Goal: Task Accomplishment & Management: Manage account settings

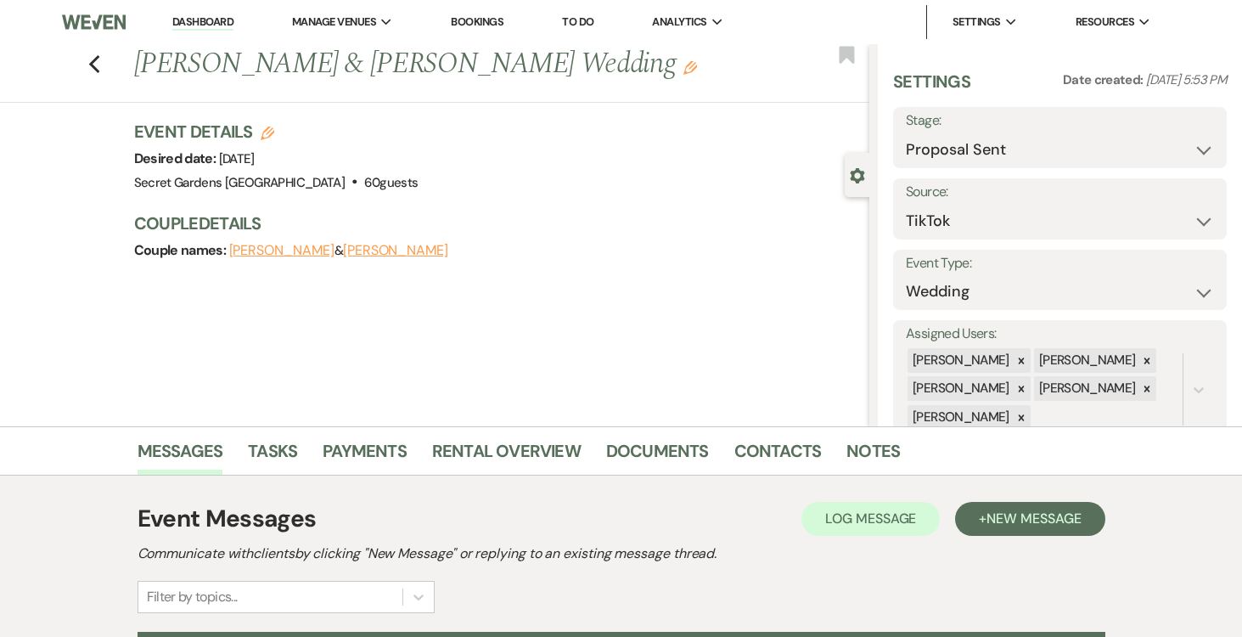
scroll to position [43, 0]
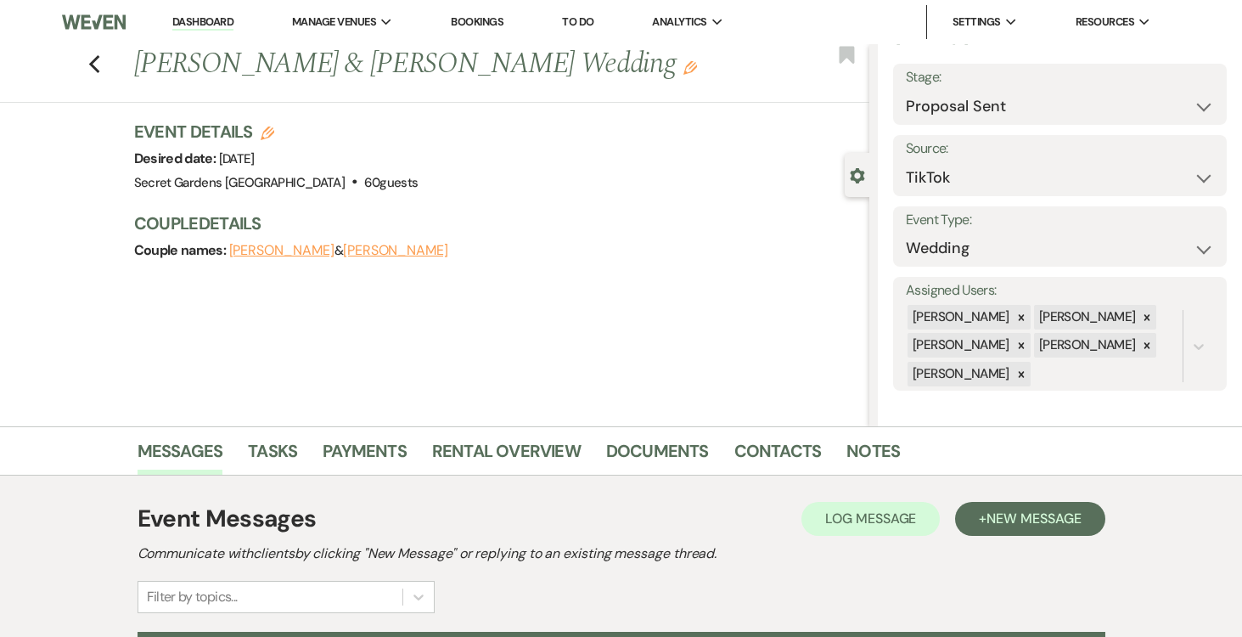
click at [190, 18] on link "Dashboard" at bounding box center [202, 22] width 61 height 16
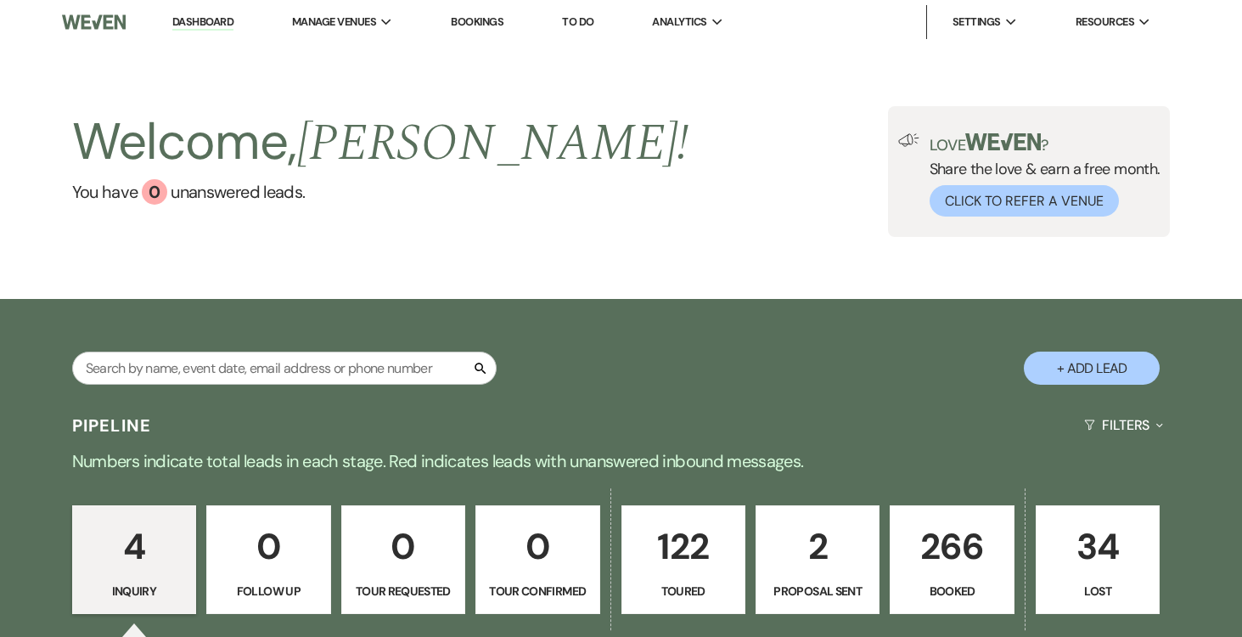
click at [832, 557] on p "2" at bounding box center [818, 546] width 102 height 57
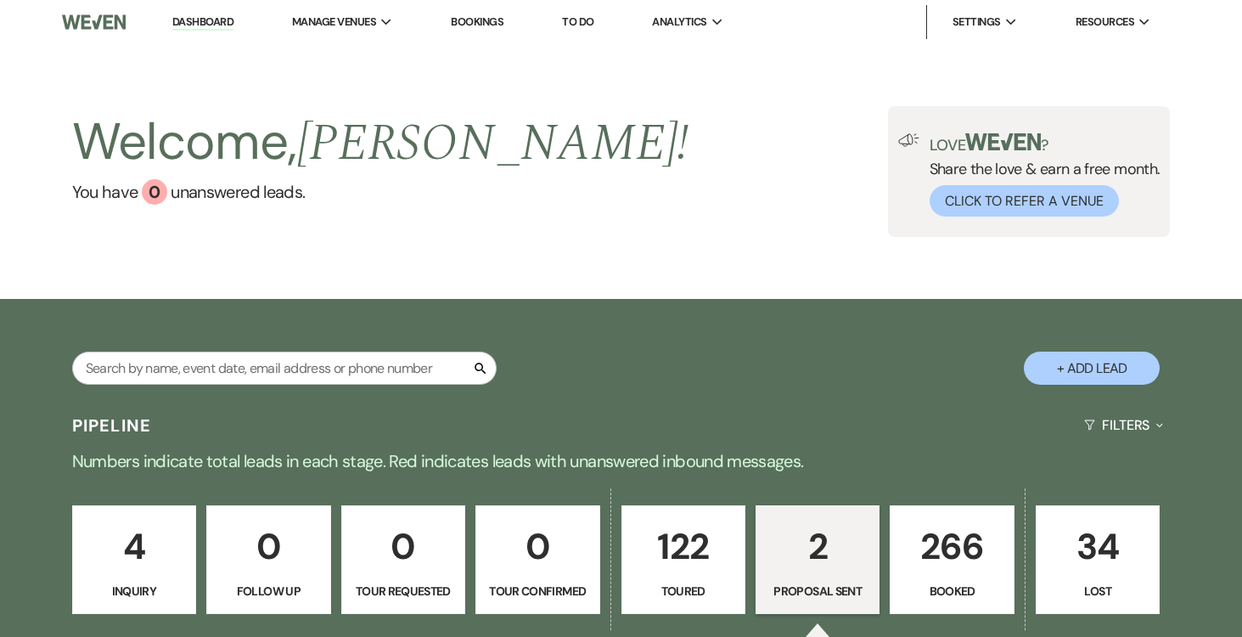
select select "6"
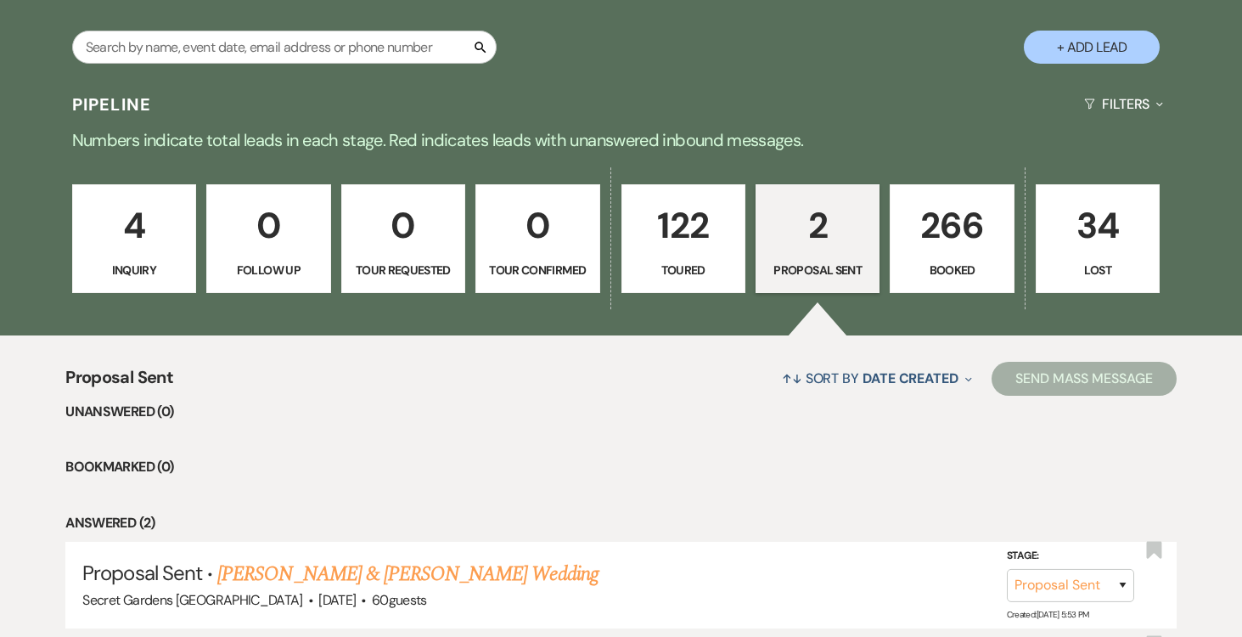
scroll to position [543, 0]
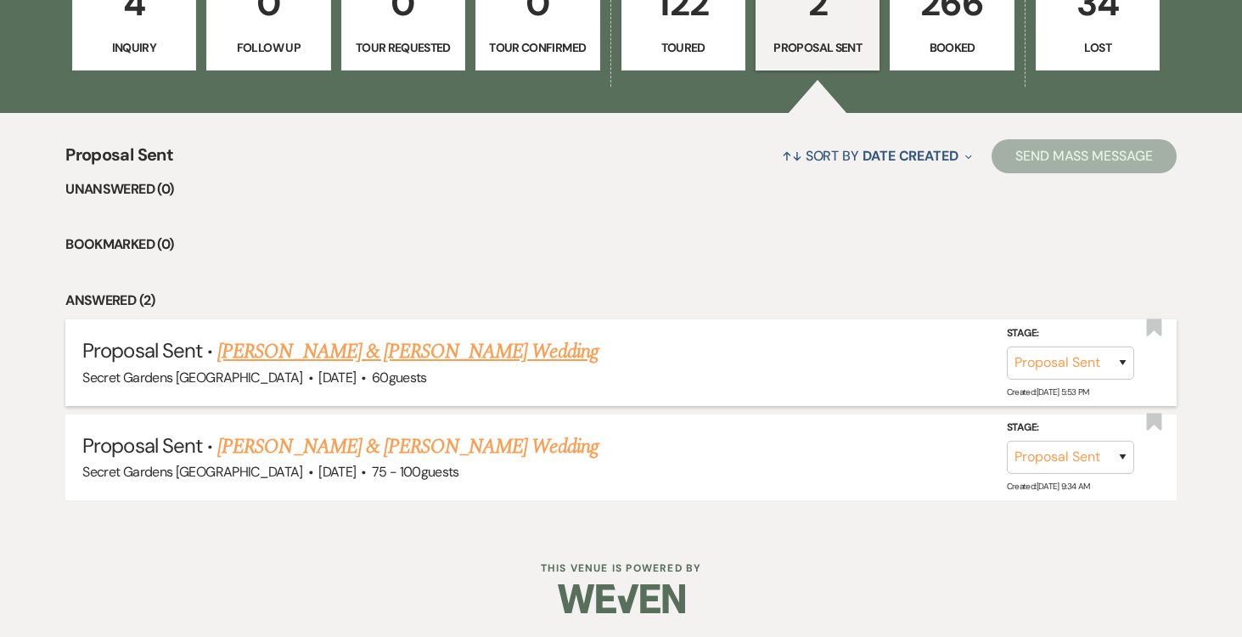
click at [446, 347] on link "[PERSON_NAME] & [PERSON_NAME] Wedding" at bounding box center [407, 351] width 380 height 31
select select "6"
select select "19"
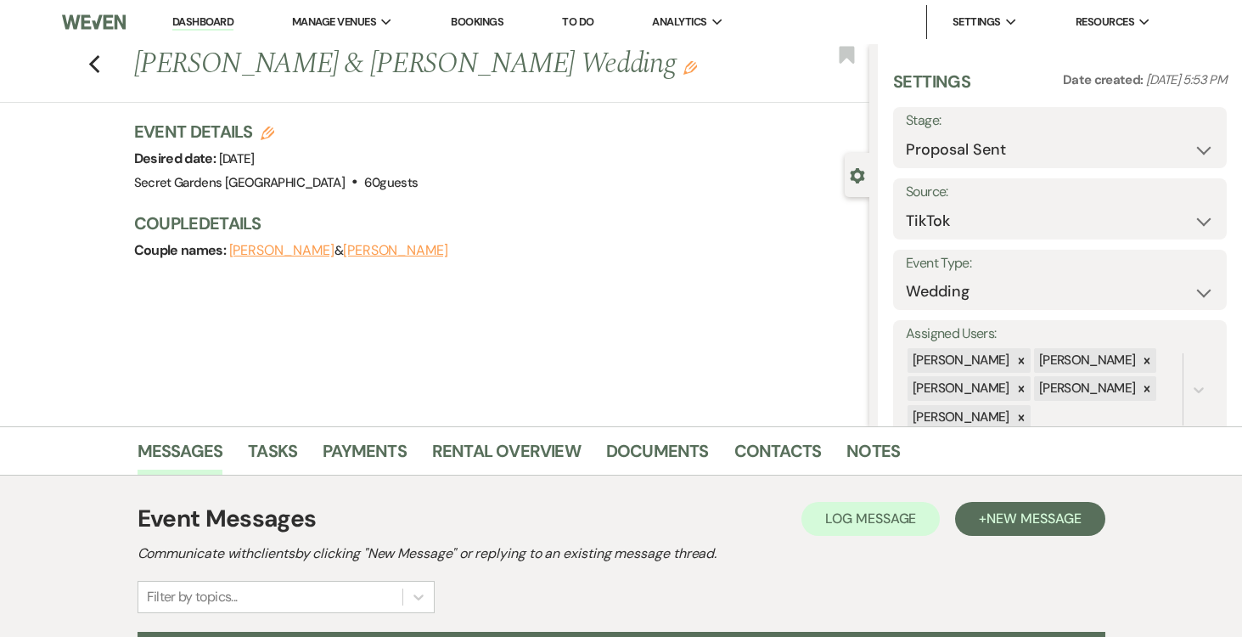
scroll to position [269, 0]
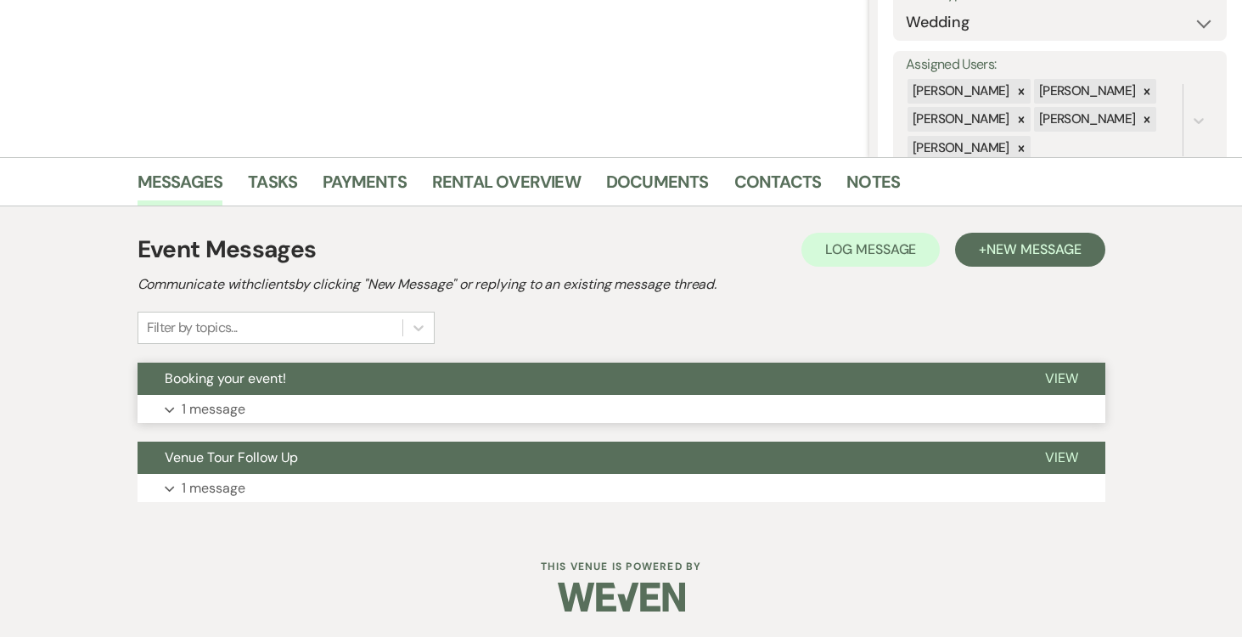
click at [1057, 373] on span "View" at bounding box center [1061, 378] width 33 height 18
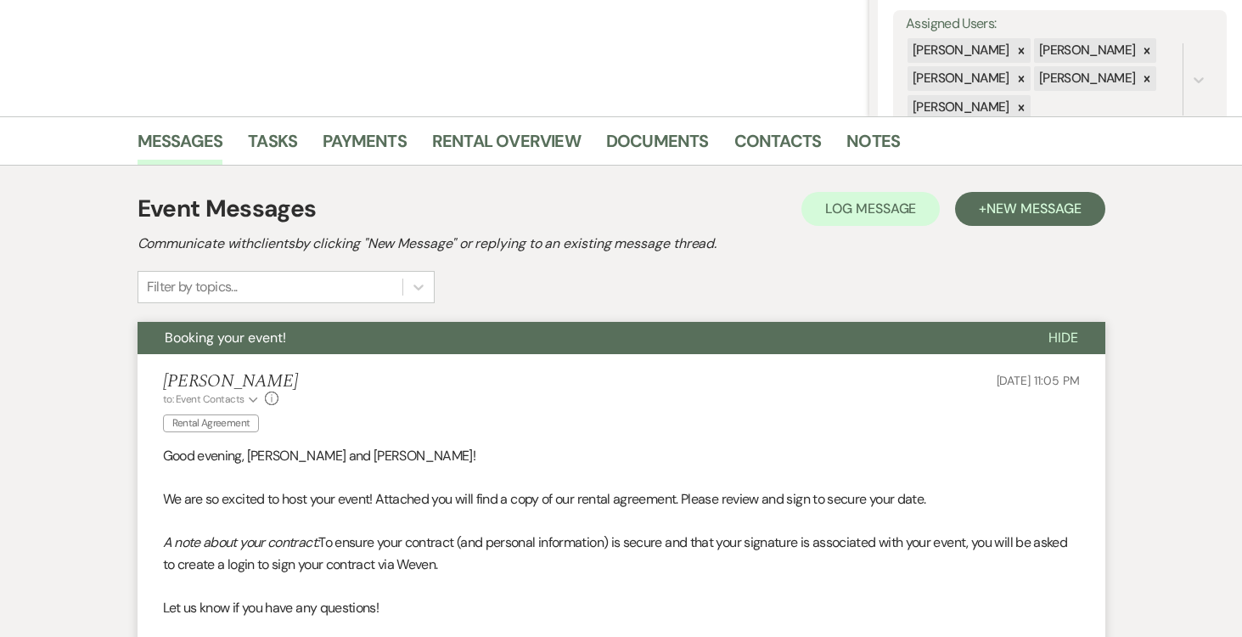
scroll to position [328, 0]
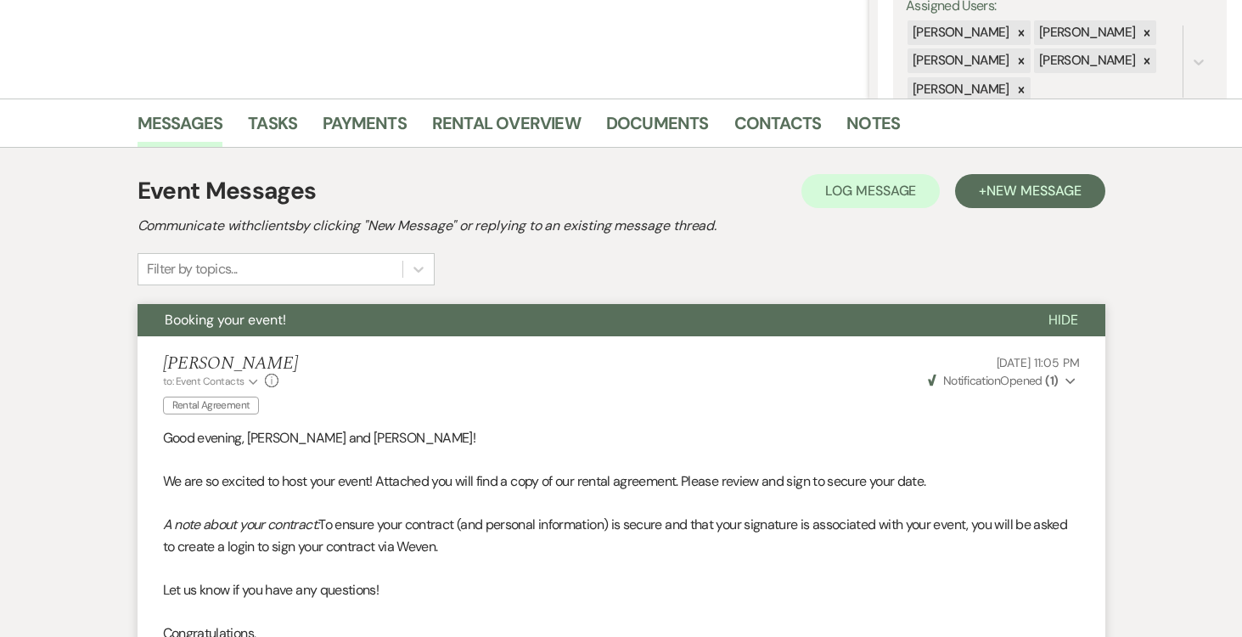
click at [1070, 383] on use "button" at bounding box center [1069, 382] width 9 height 6
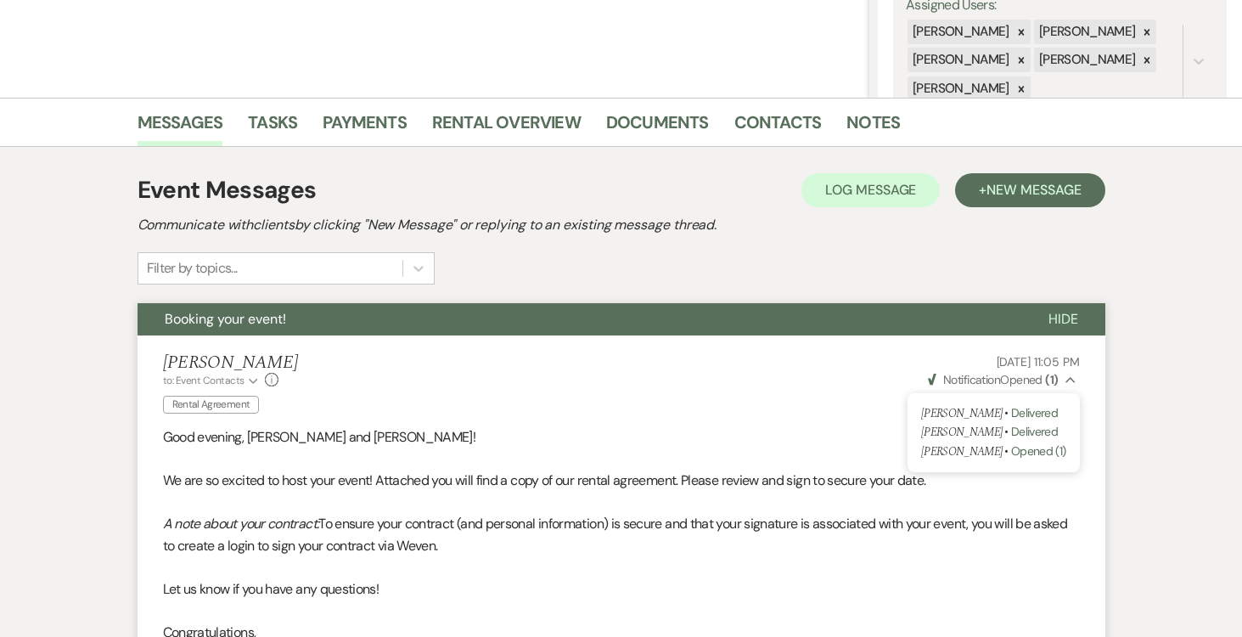
click at [790, 379] on div "[PERSON_NAME] to: Event Contacts Expand Info Rental Agreement [DATE] 11:05 PM W…" at bounding box center [621, 385] width 917 height 67
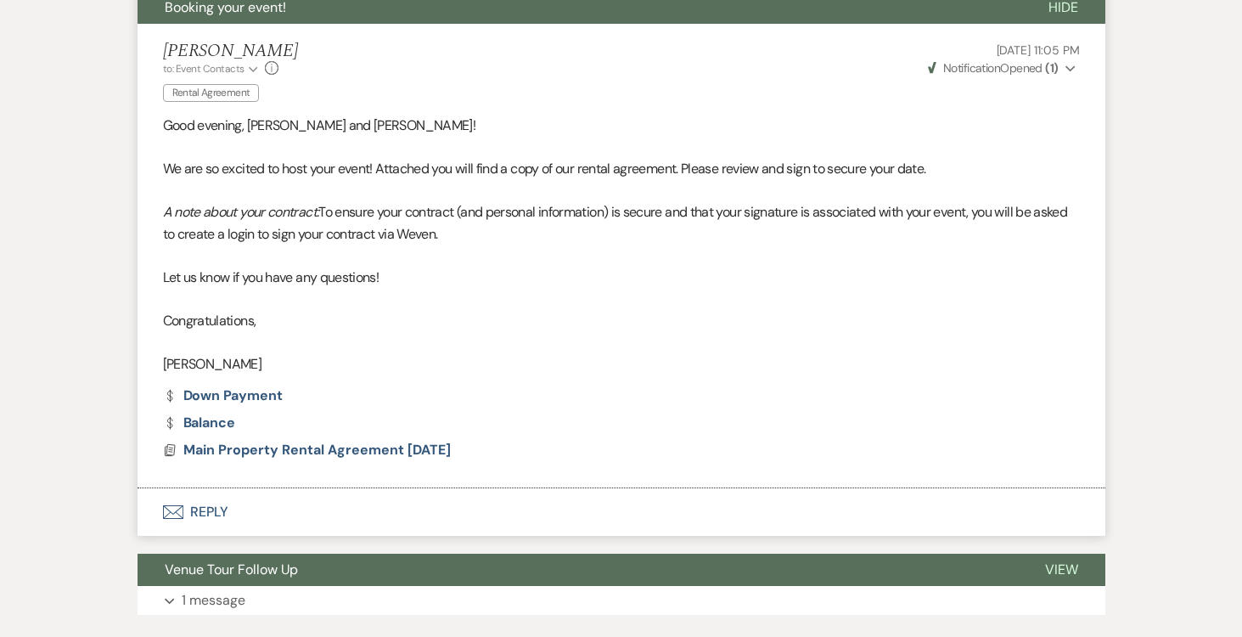
scroll to position [648, 0]
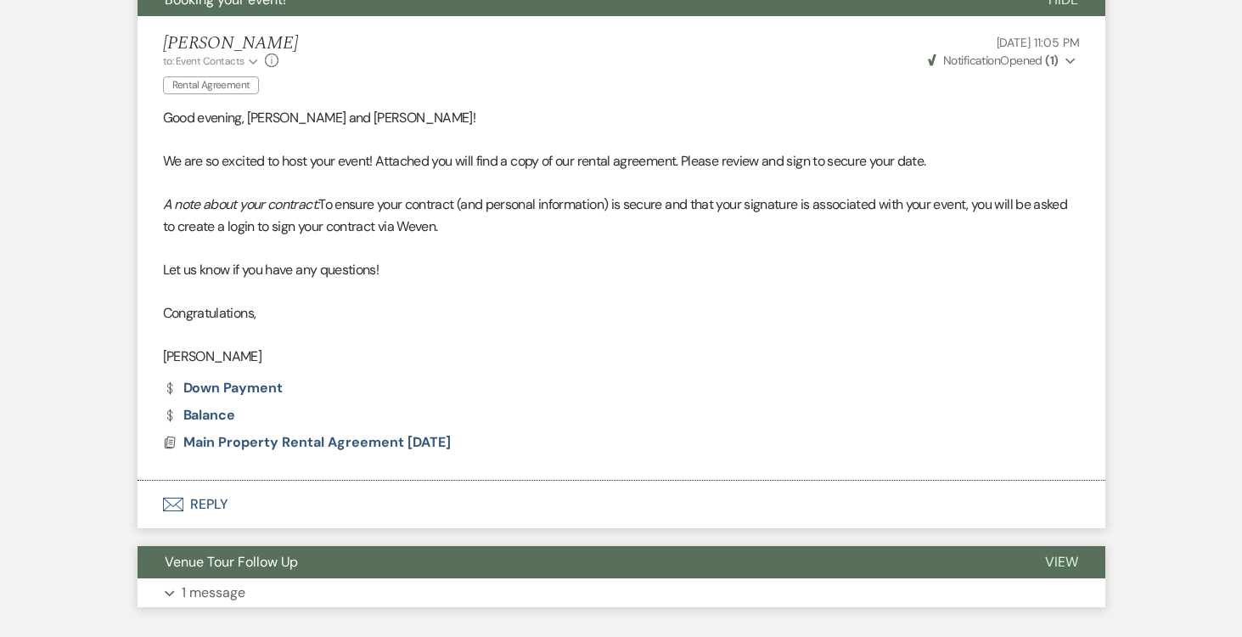
click at [1071, 564] on span "View" at bounding box center [1061, 562] width 33 height 18
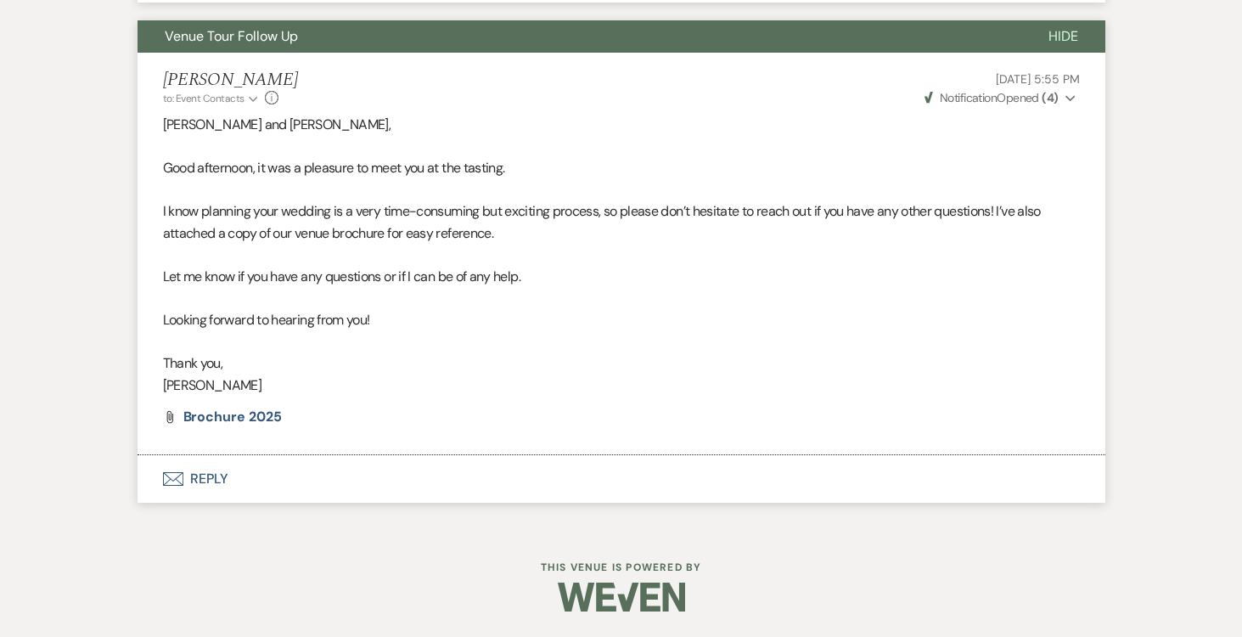
scroll to position [0, 0]
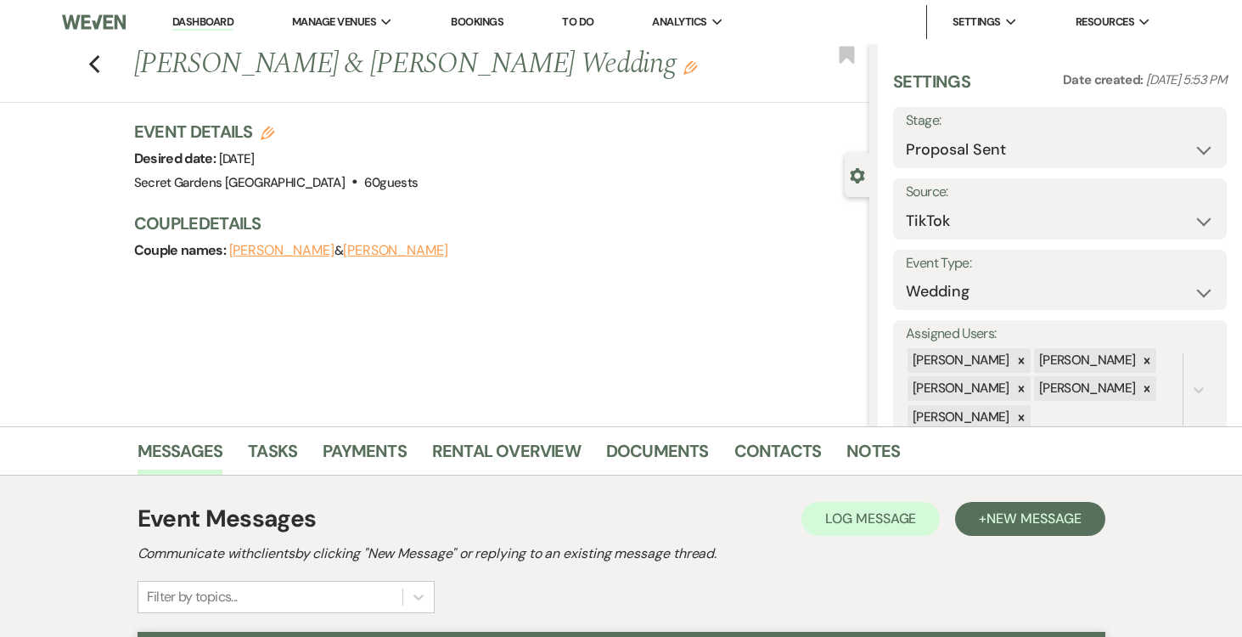
click at [209, 25] on link "Dashboard" at bounding box center [202, 22] width 61 height 16
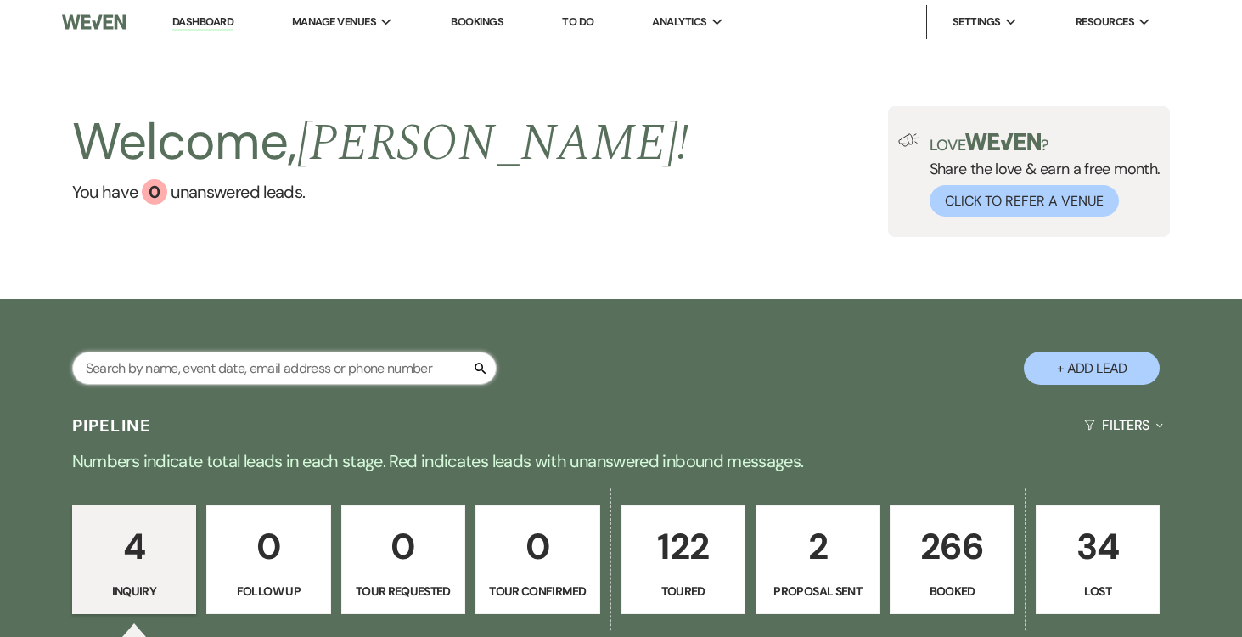
click at [333, 372] on input "text" at bounding box center [284, 367] width 424 height 33
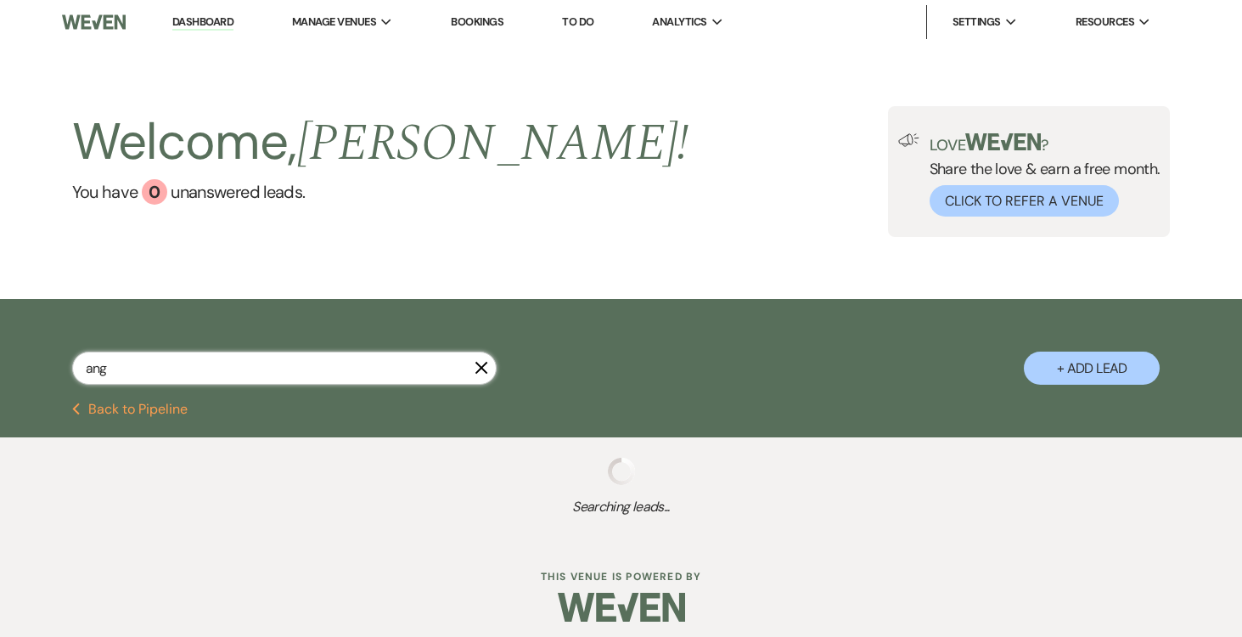
type input "ange"
select select "5"
select select "8"
select select "11"
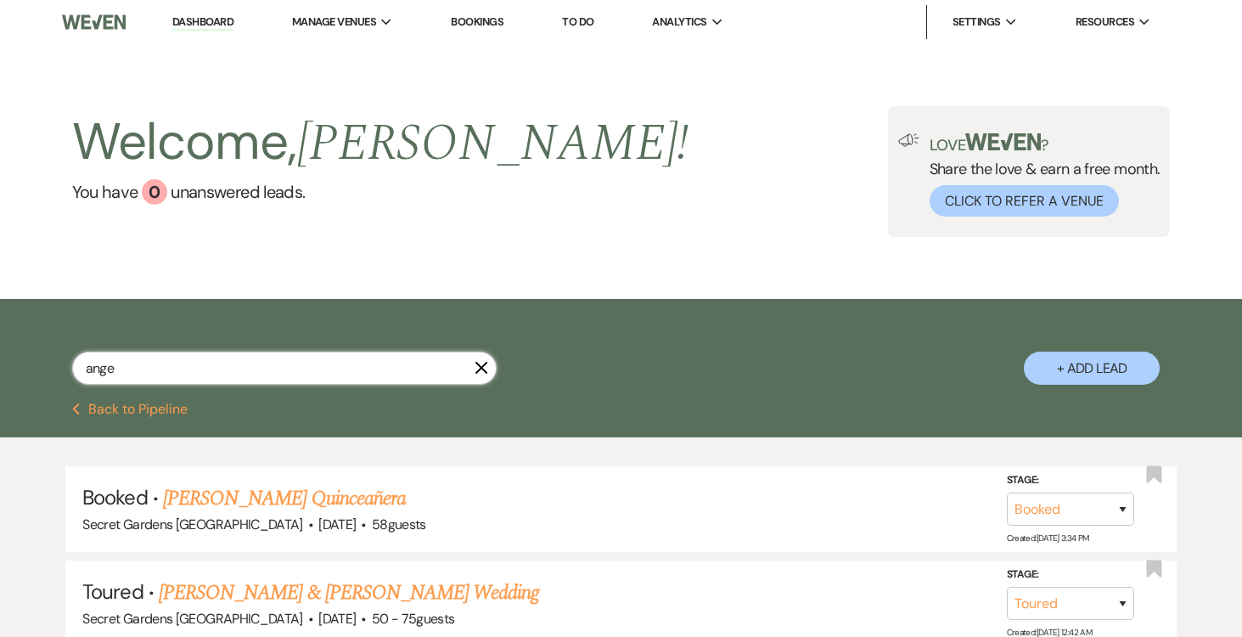
type input "angel"
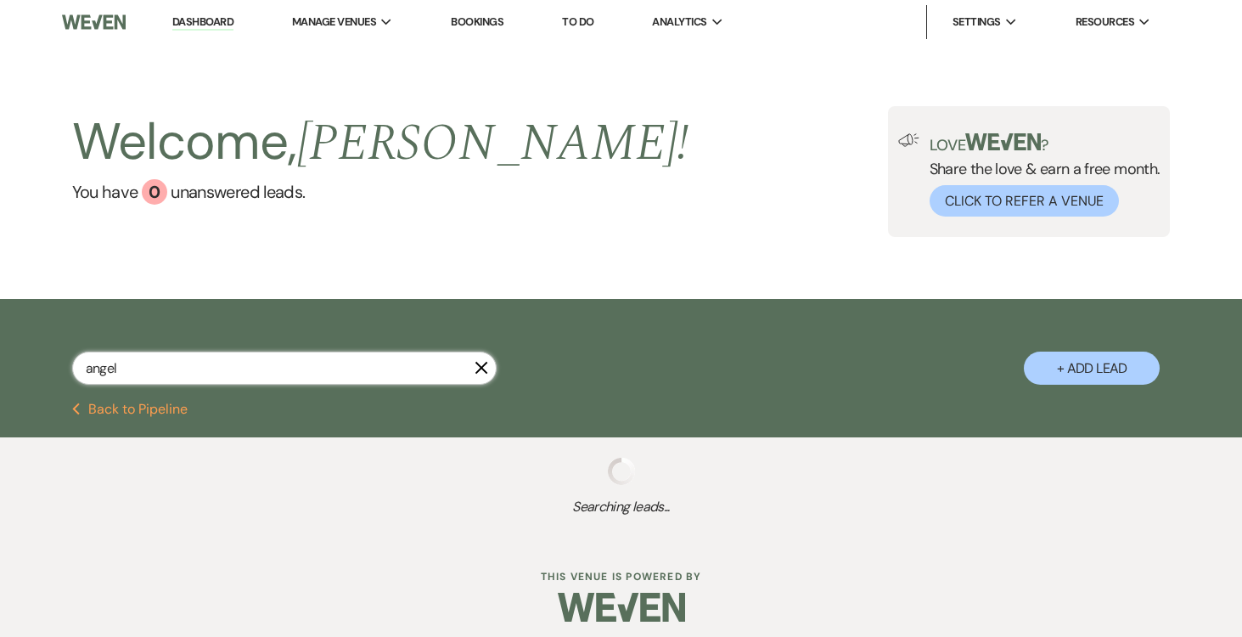
select select "5"
select select "8"
select select "11"
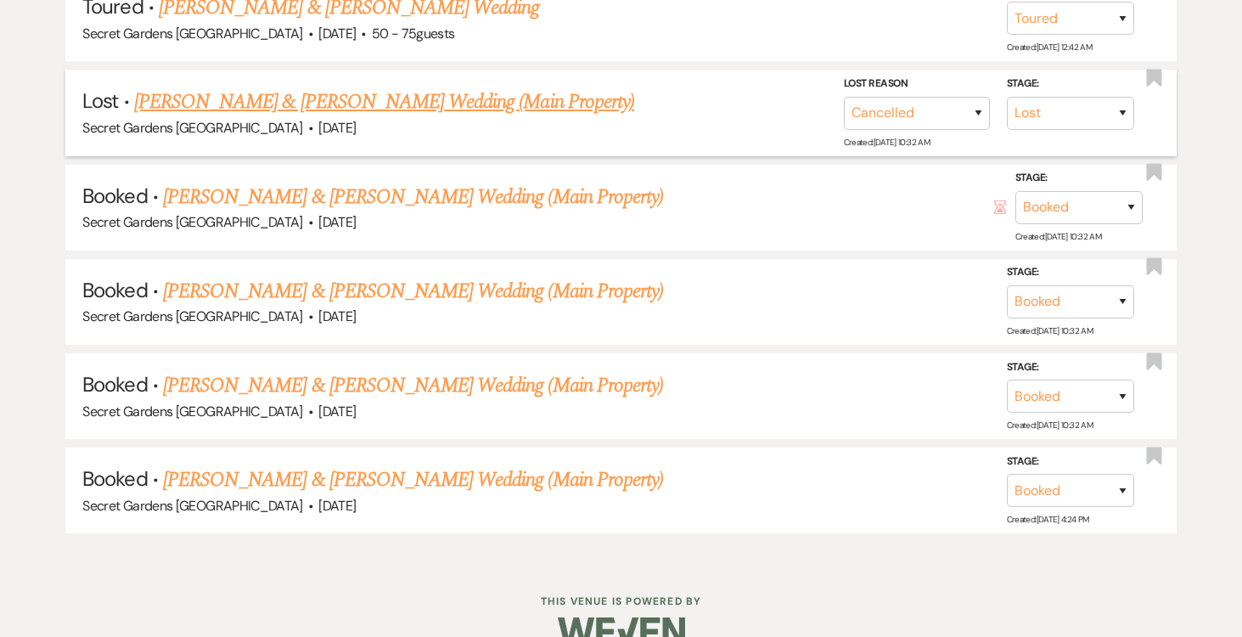
scroll to position [614, 0]
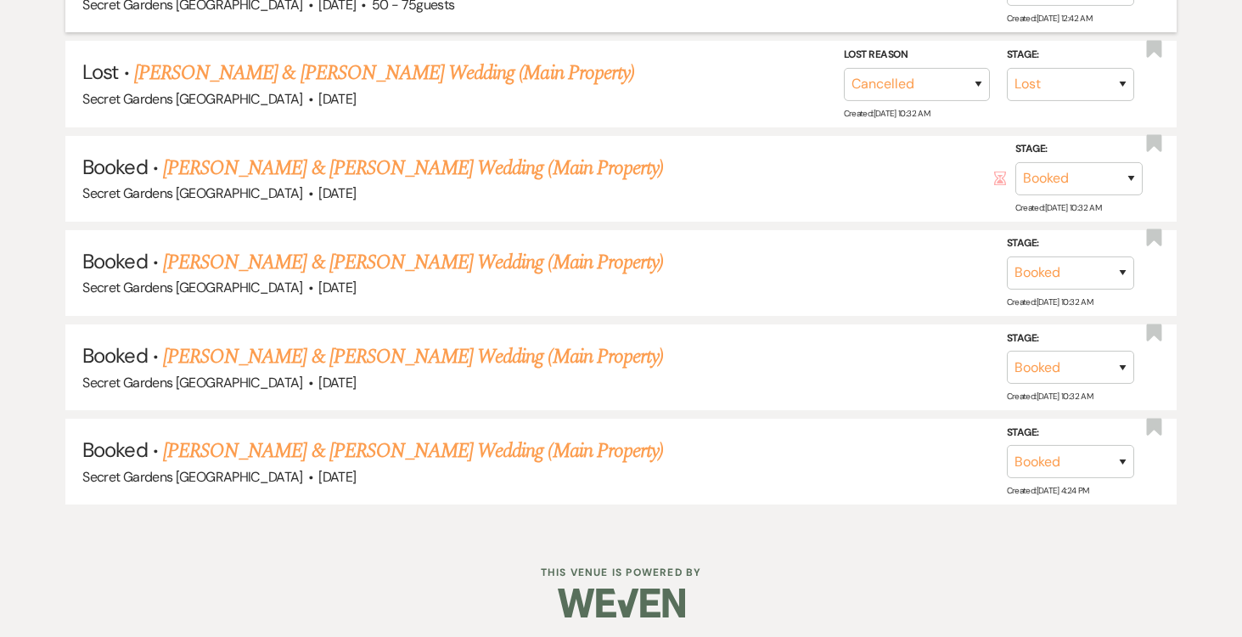
type input "angel"
